Goal: Task Accomplishment & Management: Manage account settings

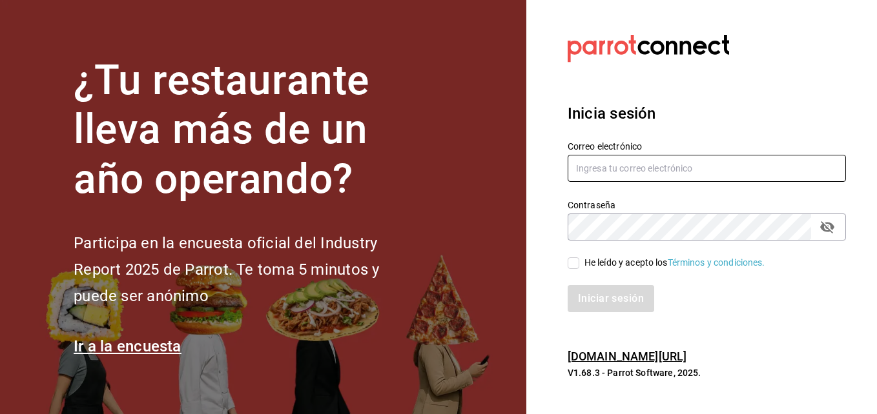
click at [628, 164] on input "text" at bounding box center [707, 168] width 278 height 27
click at [646, 172] on input "text" at bounding box center [707, 168] width 278 height 27
type input "bocanegra170@hotmail.com"
click at [574, 269] on label "He leído y acepto los Términos y condiciones." at bounding box center [667, 263] width 198 height 14
click at [574, 269] on input "He leído y acepto los Términos y condiciones." at bounding box center [574, 264] width 12 height 12
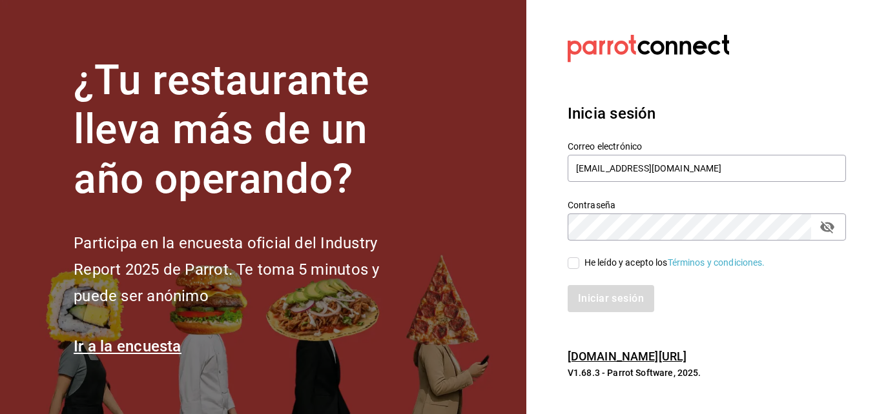
checkbox input "true"
click at [833, 227] on icon "passwordField" at bounding box center [827, 227] width 14 height 12
click at [591, 302] on button "Iniciar sesión" at bounding box center [612, 298] width 88 height 27
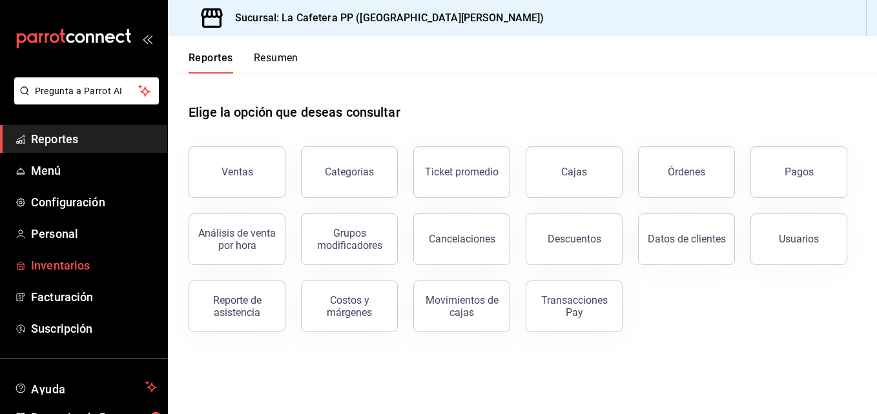
click at [69, 260] on span "Inventarios" at bounding box center [94, 265] width 126 height 17
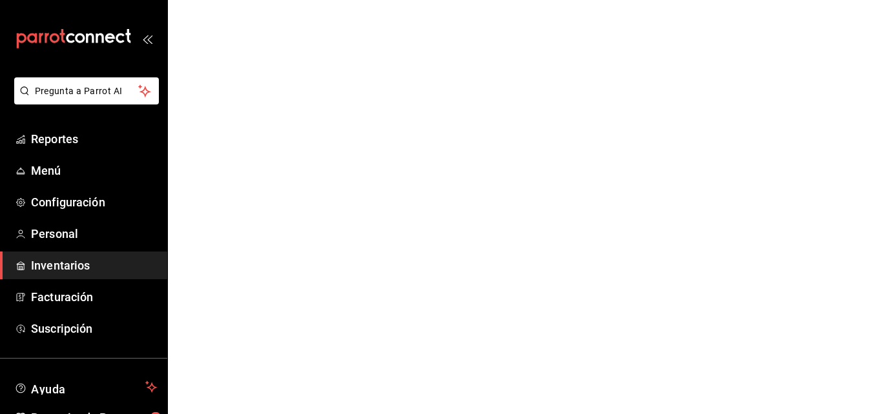
click at [72, 258] on span "Inventarios" at bounding box center [94, 265] width 126 height 17
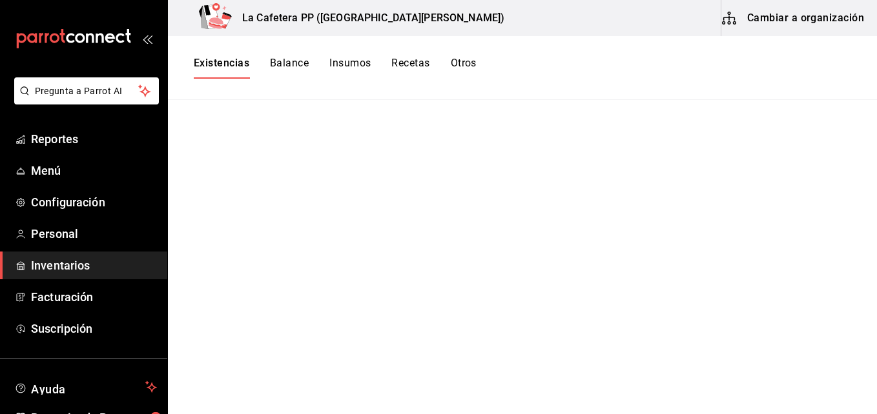
click at [104, 265] on span "Inventarios" at bounding box center [94, 265] width 126 height 17
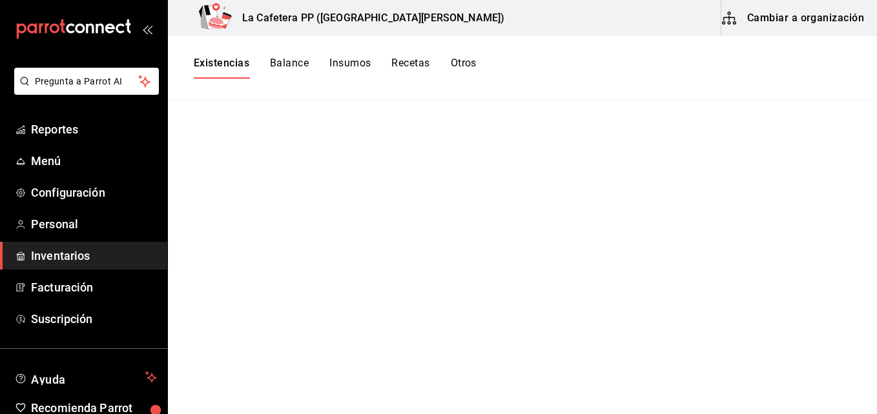
scroll to position [7, 0]
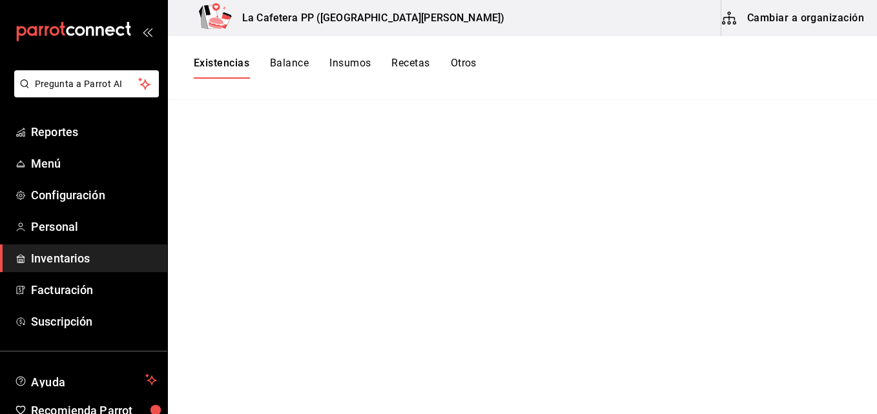
click at [783, 30] on button "Cambiar a organización" at bounding box center [793, 18] width 145 height 36
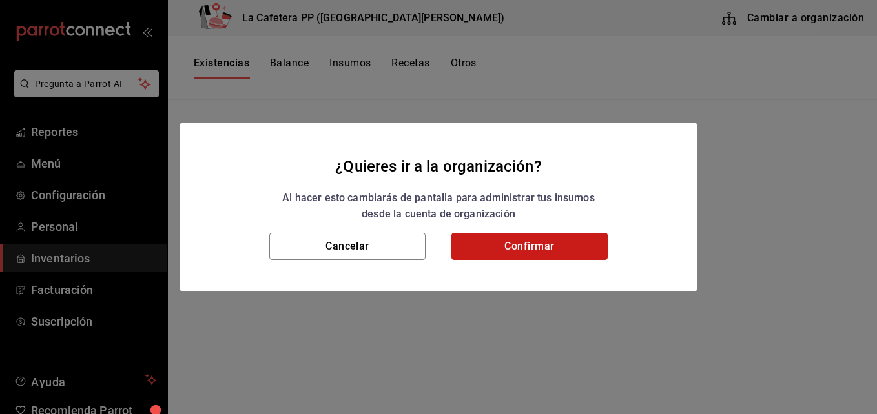
click at [501, 250] on button "Confirmar" at bounding box center [529, 246] width 156 height 27
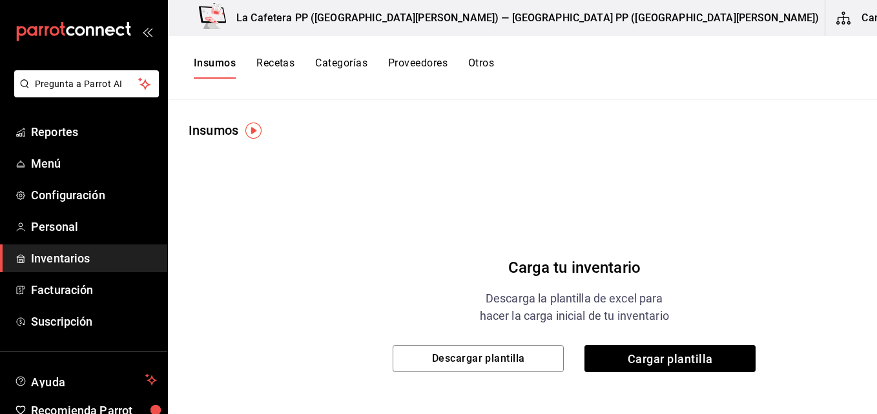
click at [278, 68] on button "Recetas" at bounding box center [275, 68] width 38 height 22
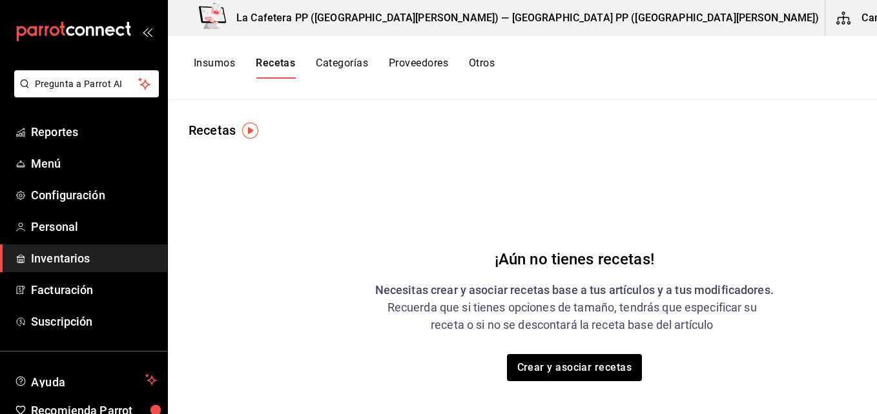
click at [209, 65] on button "Insumos" at bounding box center [214, 68] width 41 height 22
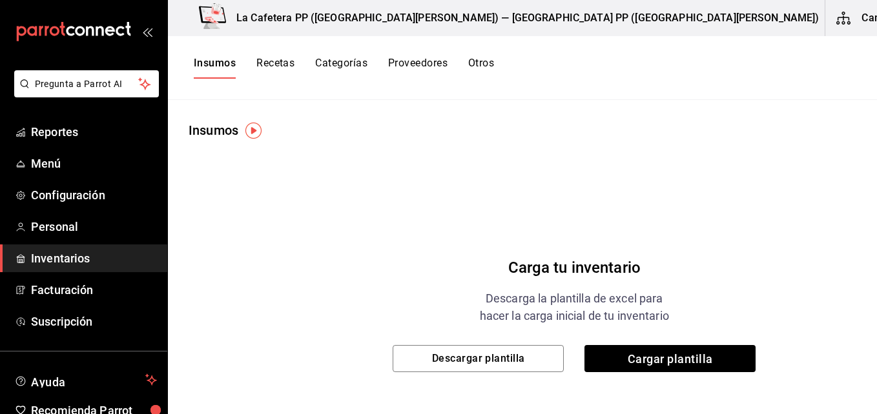
click at [360, 66] on button "Categorías" at bounding box center [341, 68] width 52 height 22
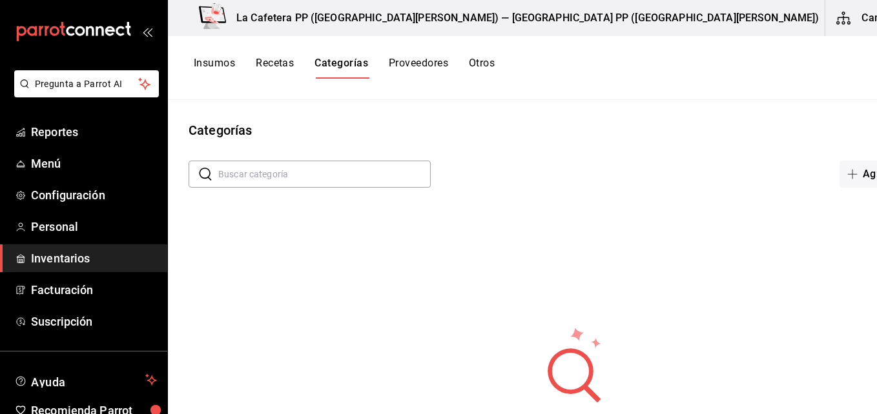
click at [230, 64] on button "Insumos" at bounding box center [214, 68] width 41 height 22
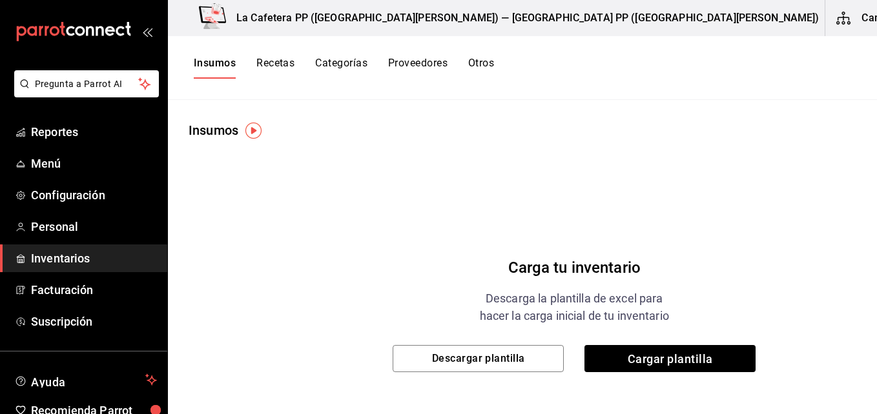
click at [489, 65] on button "Otros" at bounding box center [481, 68] width 26 height 22
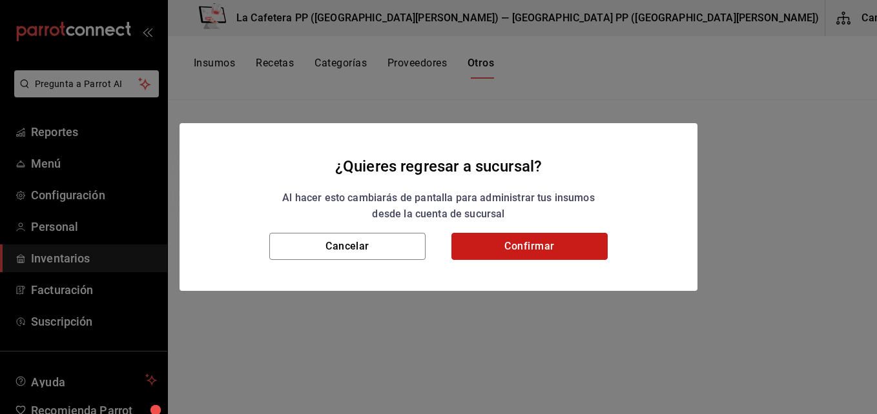
click at [533, 252] on button "Confirmar" at bounding box center [529, 246] width 156 height 27
